Goal: Task Accomplishment & Management: Manage account settings

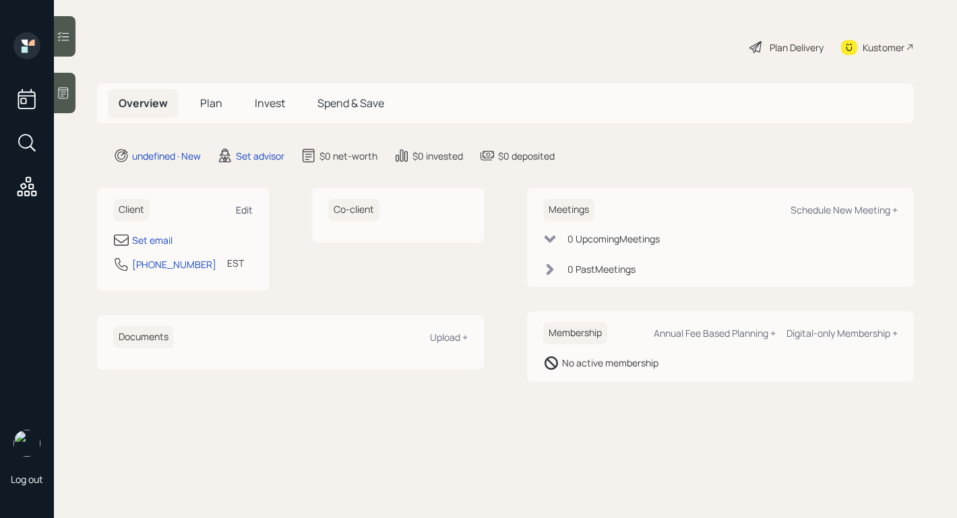
click at [245, 205] on div "Edit" at bounding box center [244, 209] width 17 height 13
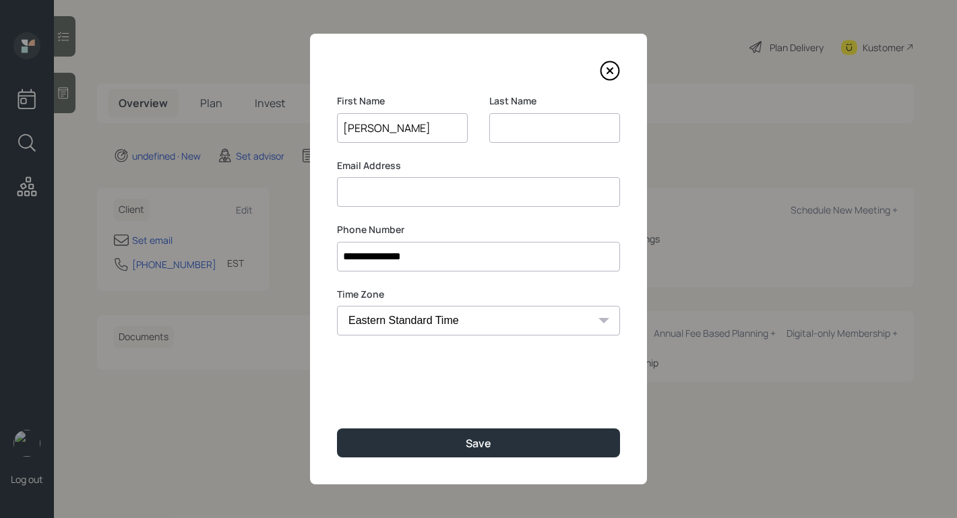
type input "[PERSON_NAME]"
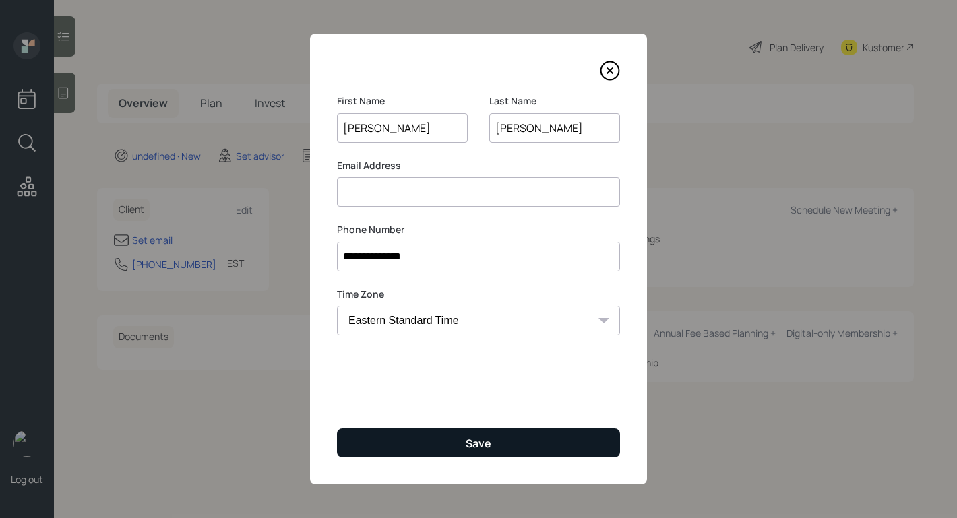
type input "[PERSON_NAME]"
click at [512, 447] on button "Save" at bounding box center [478, 442] width 283 height 29
